Goal: Task Accomplishment & Management: Manage account settings

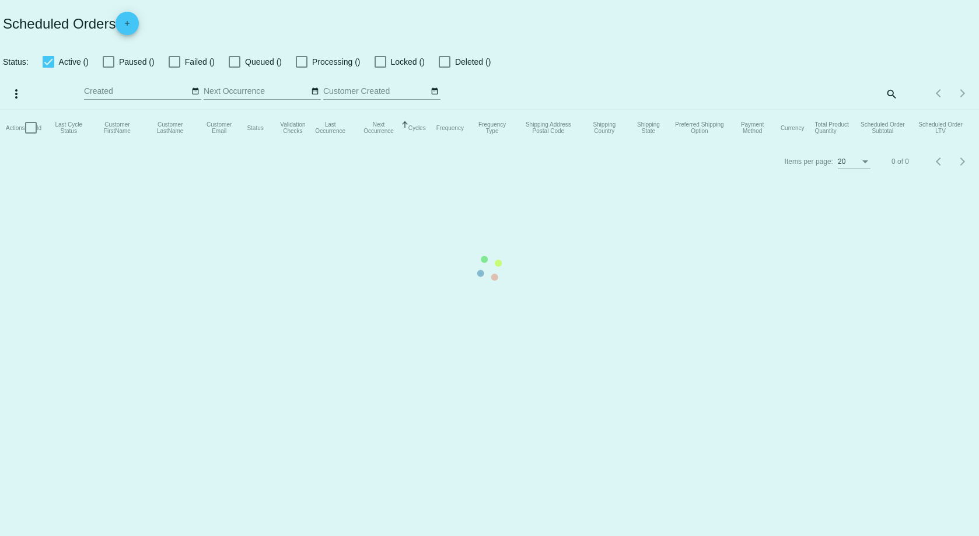
checkbox input "false"
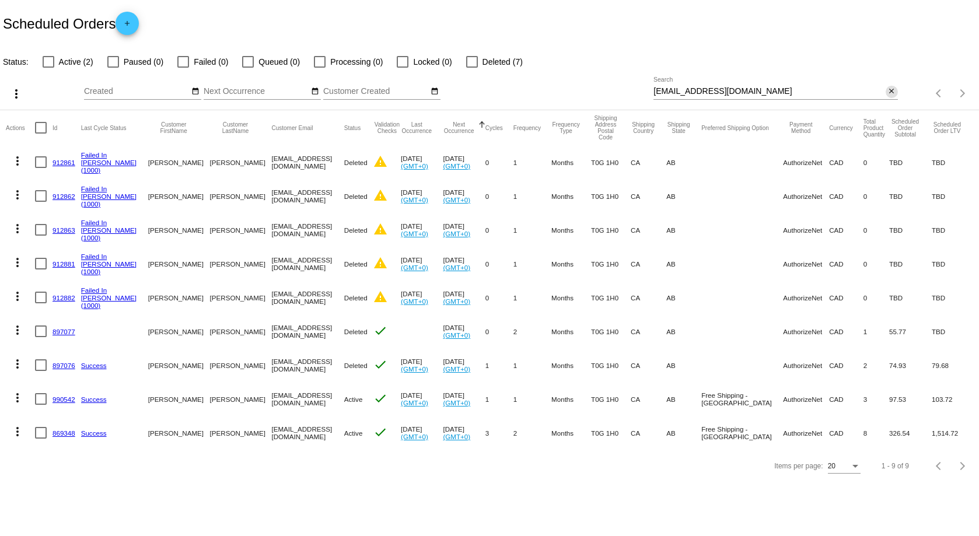
click at [889, 92] on mat-icon "close" at bounding box center [891, 91] width 8 height 9
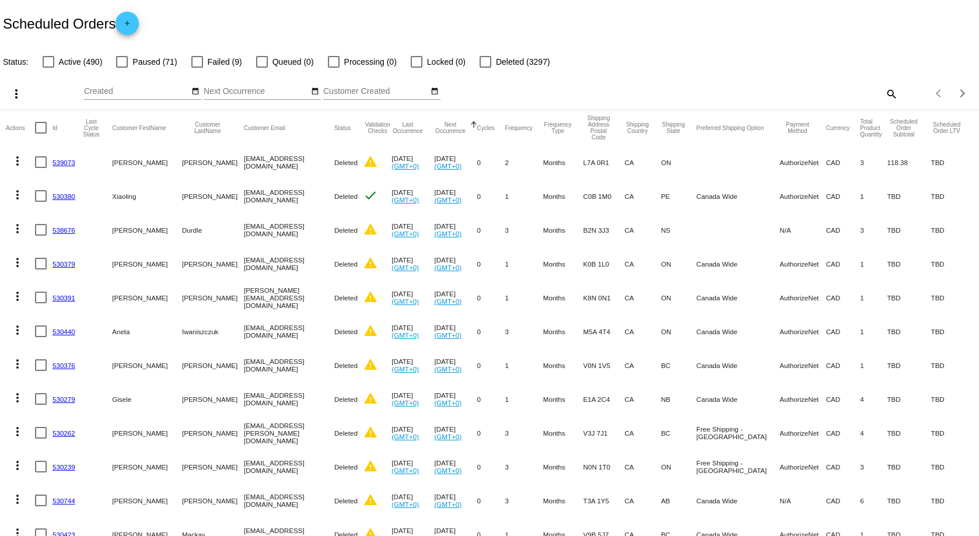
click at [884, 93] on mat-icon "search" at bounding box center [891, 94] width 14 height 18
click at [814, 96] on div "Search" at bounding box center [775, 88] width 244 height 23
paste input "[EMAIL_ADDRESS][DOMAIN_NAME]"
type input "[EMAIL_ADDRESS][DOMAIN_NAME]"
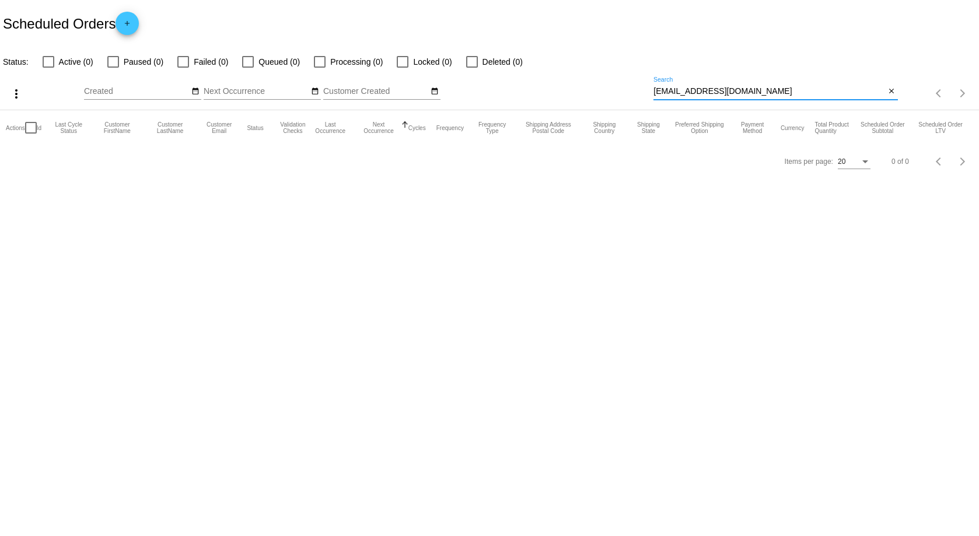
click at [760, 91] on input "[EMAIL_ADDRESS][DOMAIN_NAME]" at bounding box center [769, 91] width 232 height 9
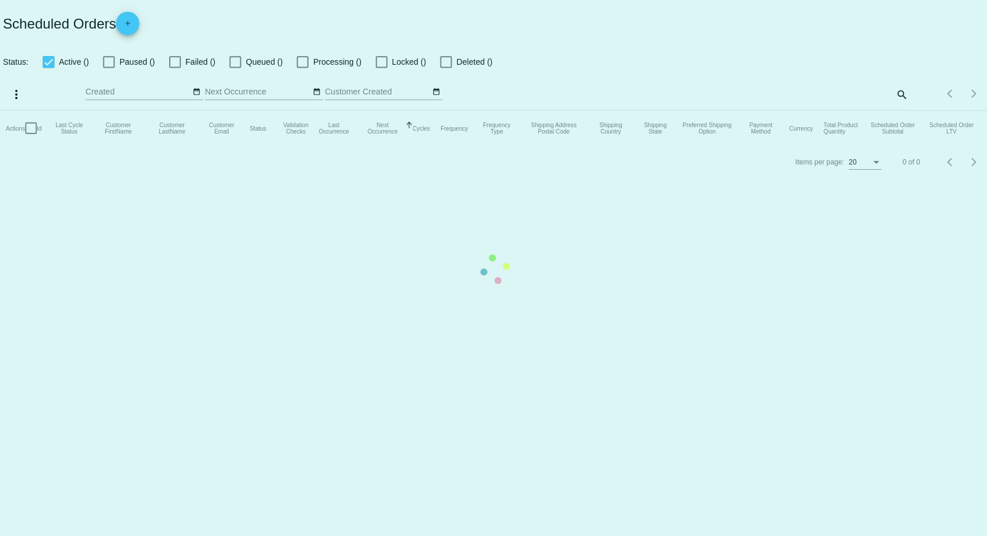
checkbox input "false"
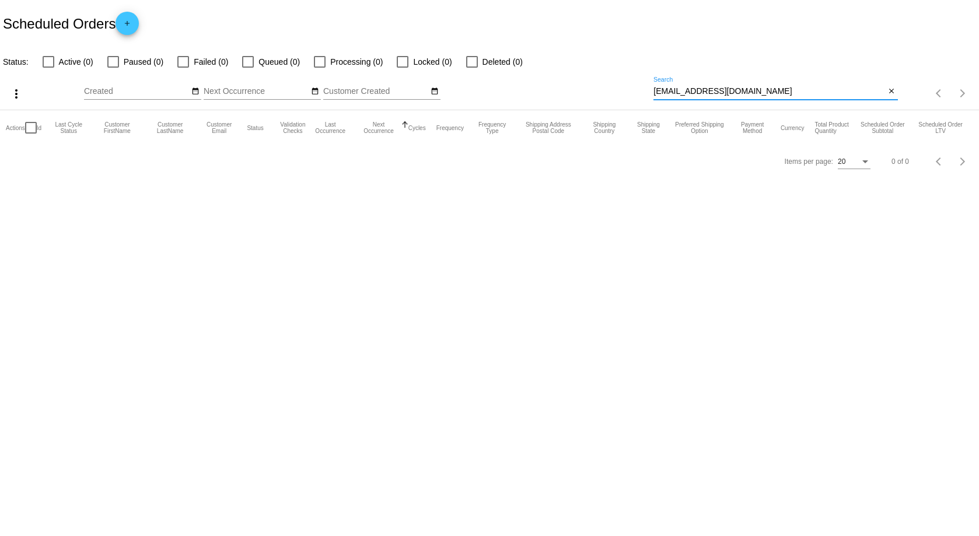
drag, startPoint x: 767, startPoint y: 93, endPoint x: 550, endPoint y: 90, distance: 217.0
click at [561, 87] on div "more_vert Sep Jan Feb Mar Apr 1" at bounding box center [489, 89] width 979 height 41
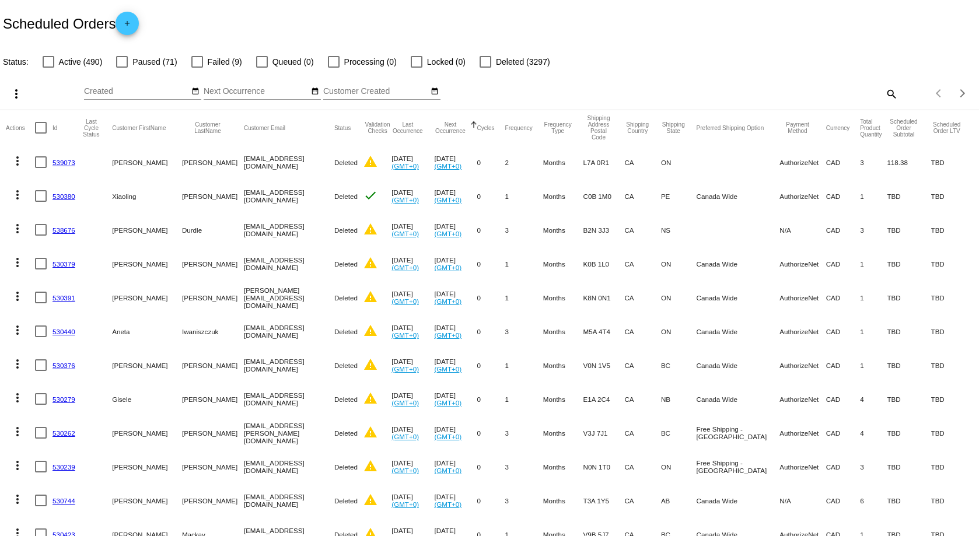
click at [898, 93] on div "Items per page: 20 1 - 20 of 3867" at bounding box center [938, 93] width 81 height 33
click at [884, 93] on mat-icon "search" at bounding box center [891, 94] width 14 height 18
click at [838, 94] on input "Search" at bounding box center [775, 91] width 244 height 9
paste input "terrimduncan@gma.com"
type input "terrimduncan@gma.com"
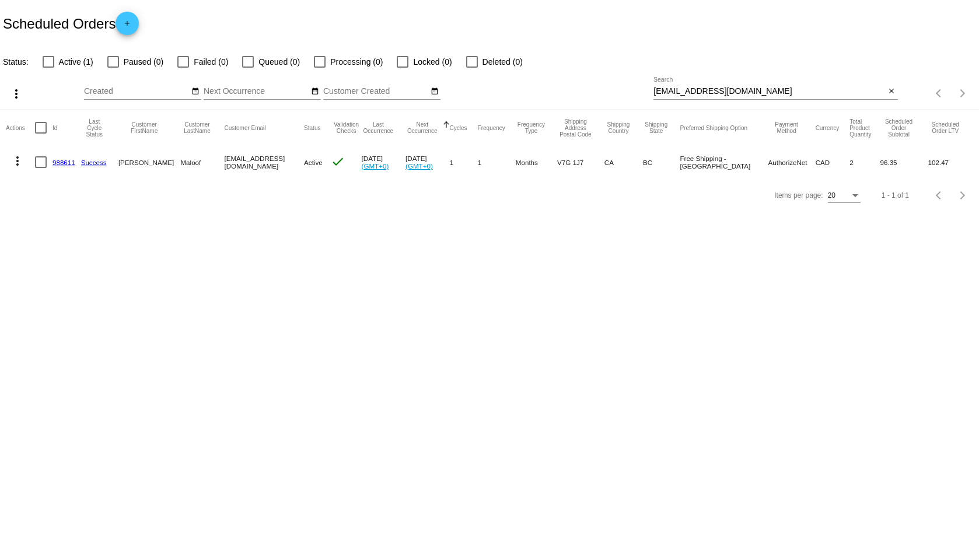
click at [65, 159] on link "988611" at bounding box center [63, 163] width 23 height 8
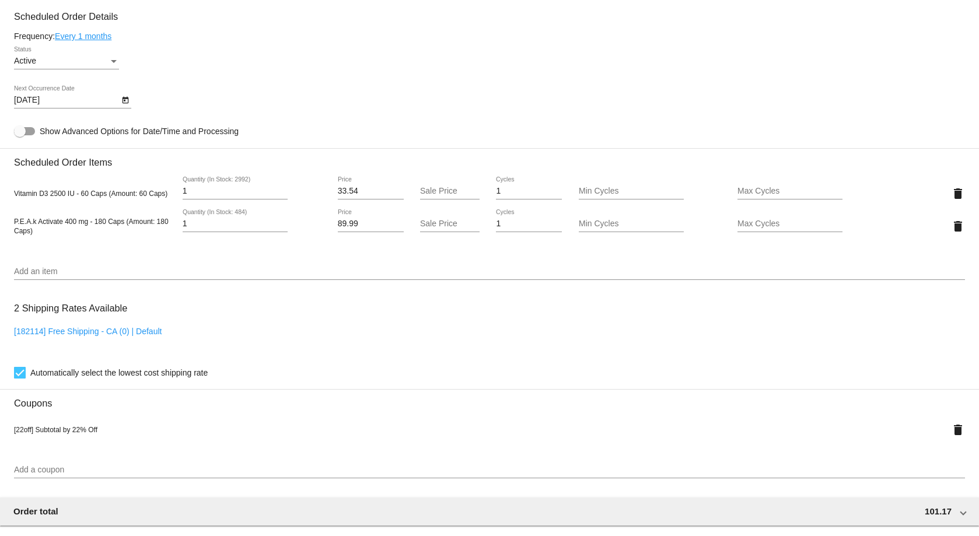
scroll to position [543, 0]
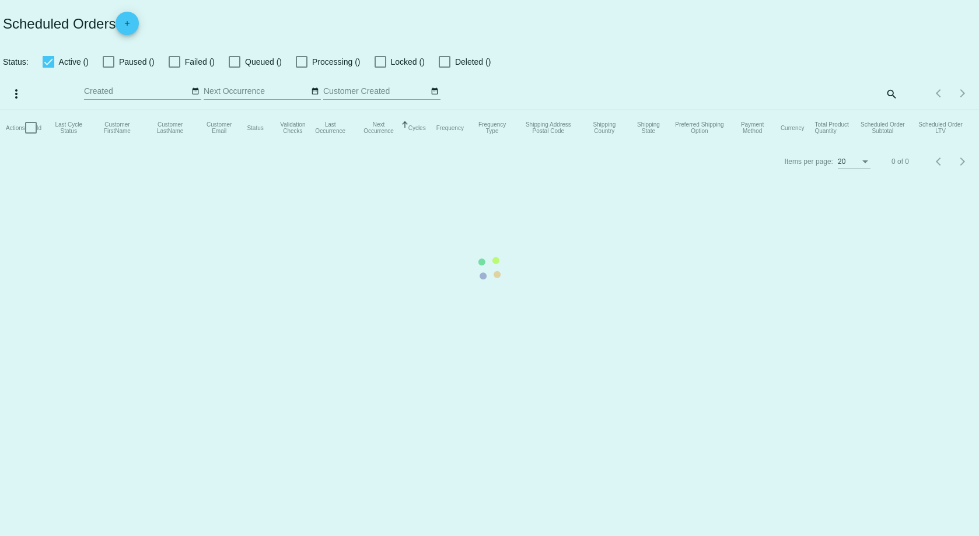
checkbox input "false"
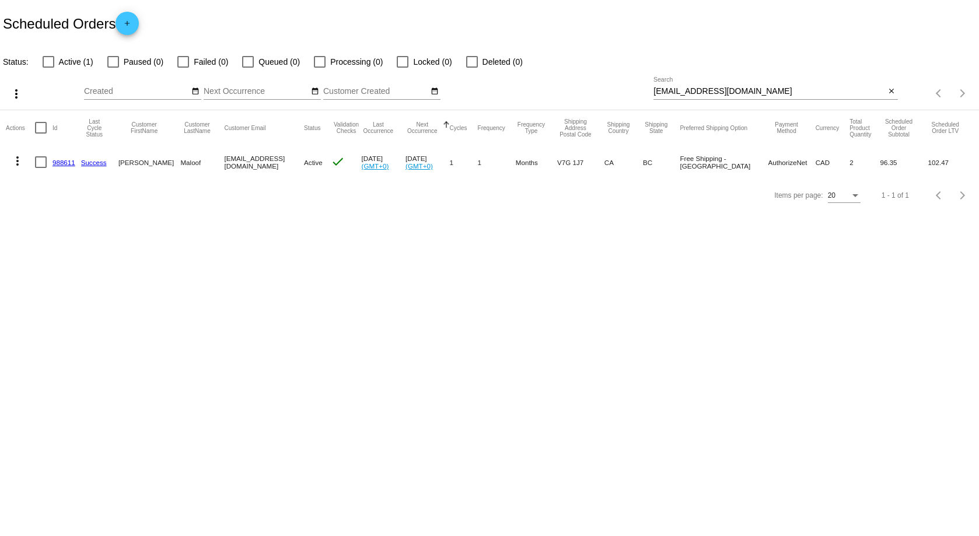
click at [20, 159] on mat-icon "more_vert" at bounding box center [17, 161] width 14 height 14
click at [77, 297] on button "delete Delete" at bounding box center [64, 301] width 116 height 28
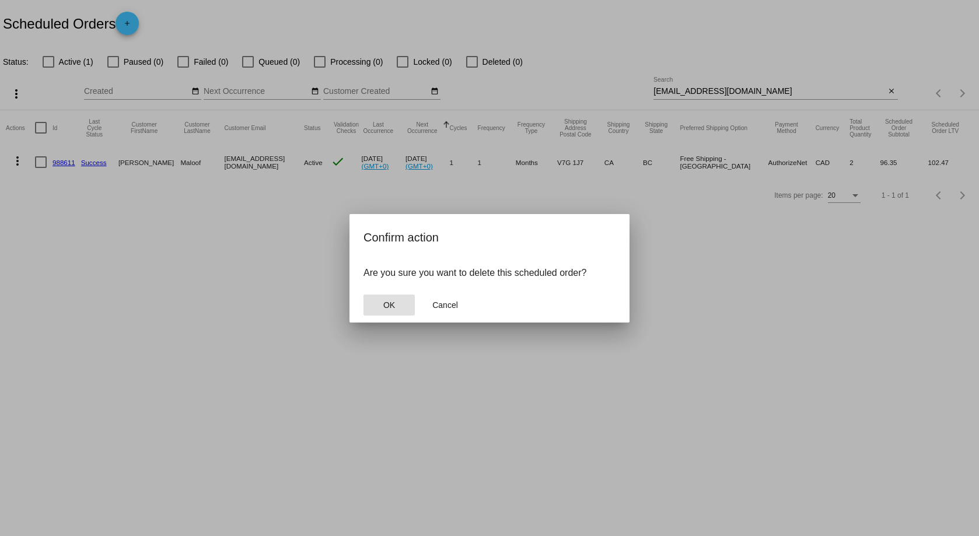
click at [388, 306] on span "OK" at bounding box center [389, 304] width 12 height 9
